Goal: Check status: Check status

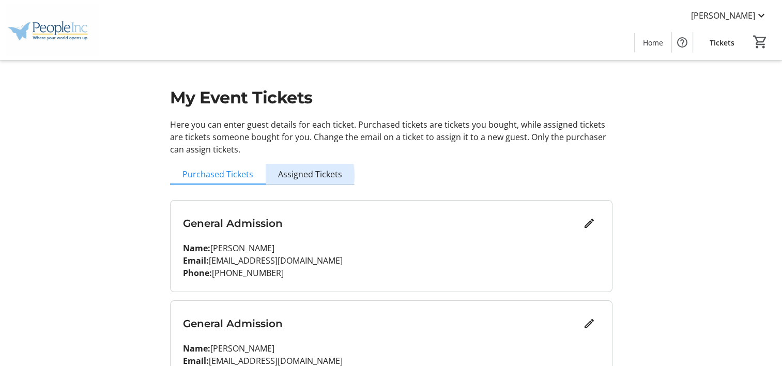
click at [301, 175] on span "Assigned Tickets" at bounding box center [310, 174] width 64 height 8
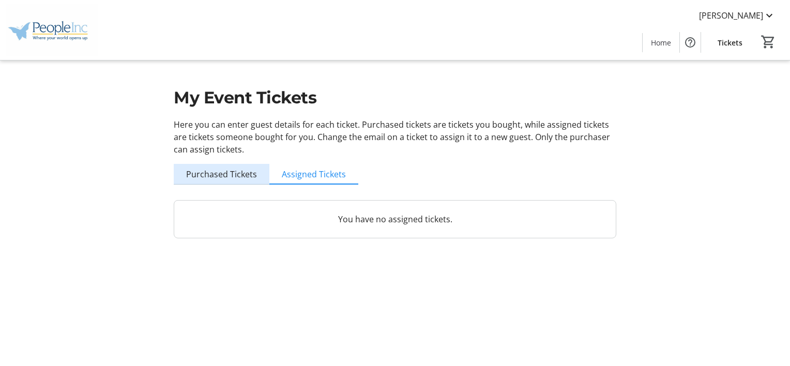
click at [223, 177] on span "Purchased Tickets" at bounding box center [221, 174] width 71 height 8
